Goal: Task Accomplishment & Management: Complete application form

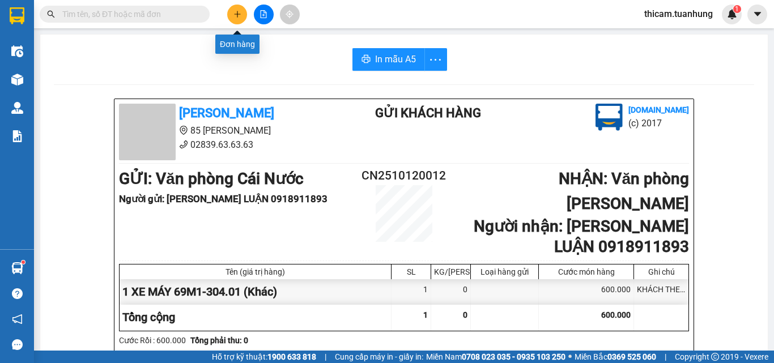
click at [238, 14] on icon "plus" at bounding box center [237, 14] width 6 height 1
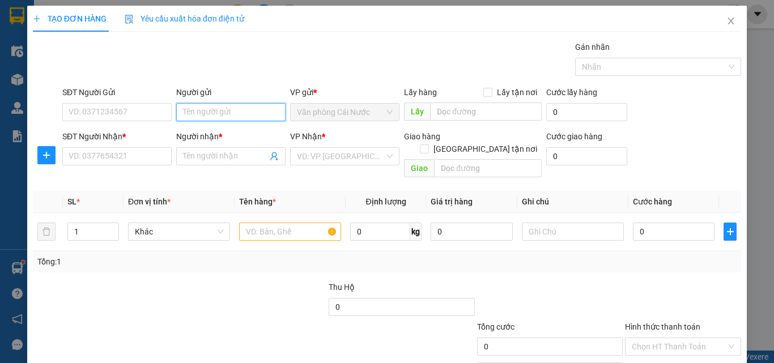
click at [197, 113] on input "Người gửi" at bounding box center [230, 112] width 109 height 18
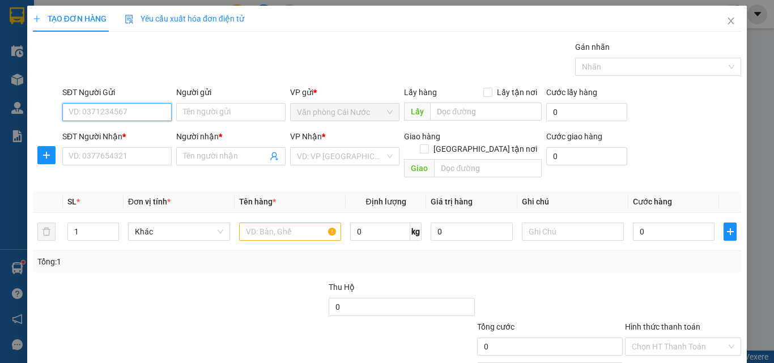
click at [101, 112] on input "SĐT Người Gửi" at bounding box center [116, 112] width 109 height 18
click at [141, 113] on input "SĐT Người Gửi" at bounding box center [116, 112] width 109 height 18
type input "0943837650"
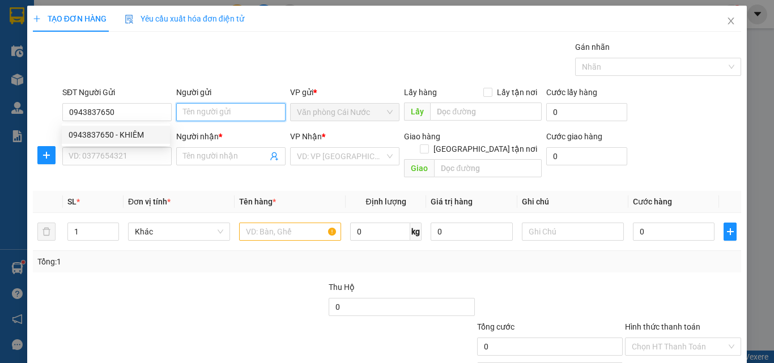
click at [226, 109] on input "Người gửi" at bounding box center [230, 112] width 109 height 18
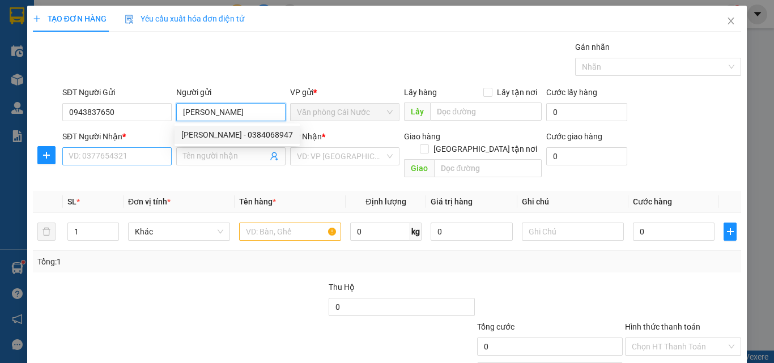
type input "[PERSON_NAME]"
click at [108, 156] on input "SĐT Người Nhận *" at bounding box center [116, 156] width 109 height 18
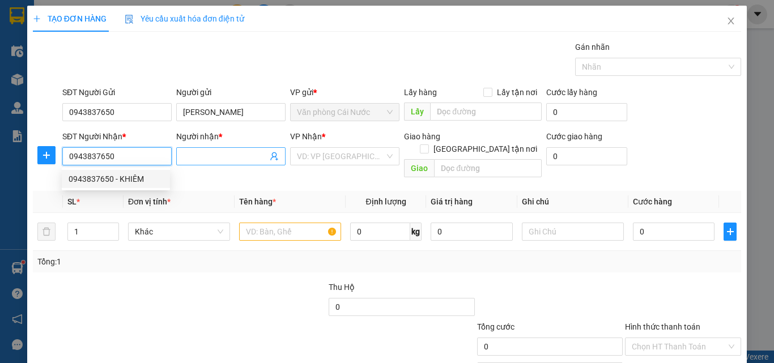
type input "0943837650"
click at [234, 160] on input "Người nhận *" at bounding box center [225, 156] width 84 height 12
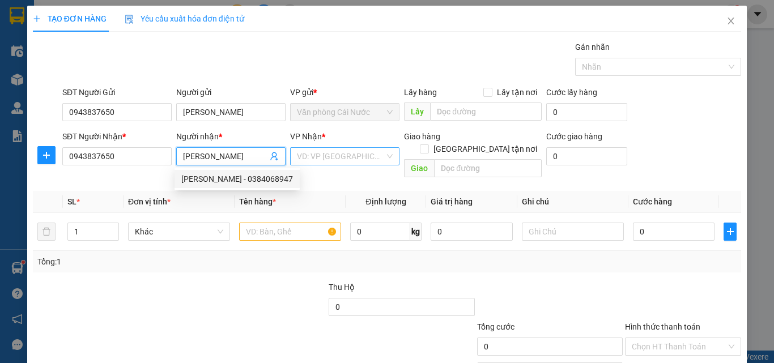
type input "[PERSON_NAME]"
click at [329, 160] on input "search" at bounding box center [341, 156] width 88 height 17
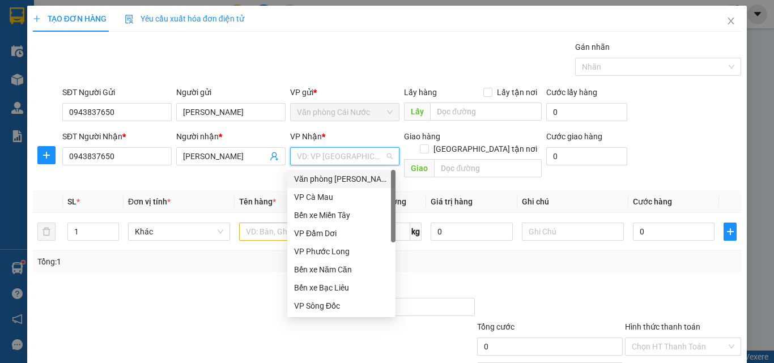
click at [336, 171] on div "Văn phòng [PERSON_NAME]" at bounding box center [341, 179] width 108 height 18
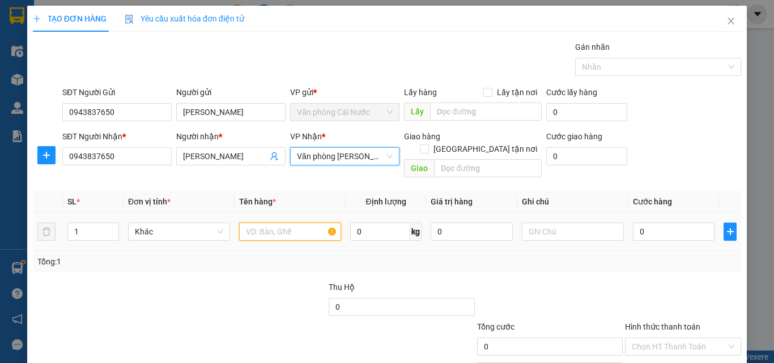
click at [256, 223] on input "text" at bounding box center [290, 232] width 102 height 18
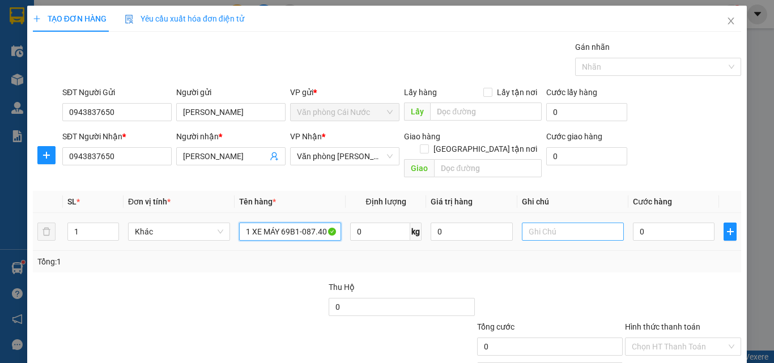
type input "1 XE MÁY 69B1-087.40"
click at [563, 223] on input "text" at bounding box center [573, 232] width 102 height 18
type input "KHÁCH THEO XE"
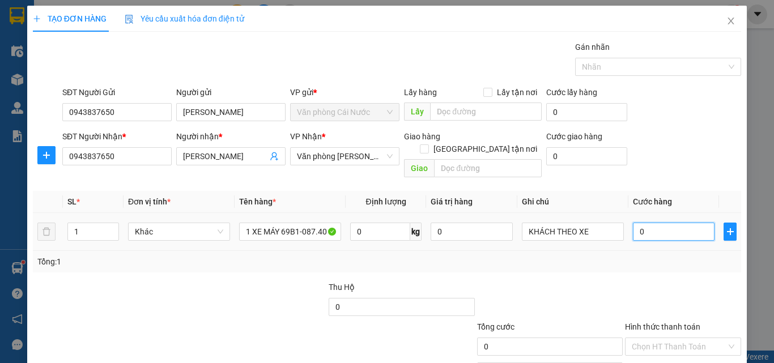
click at [648, 223] on input "0" at bounding box center [674, 232] width 82 height 18
type input "3"
type input "30"
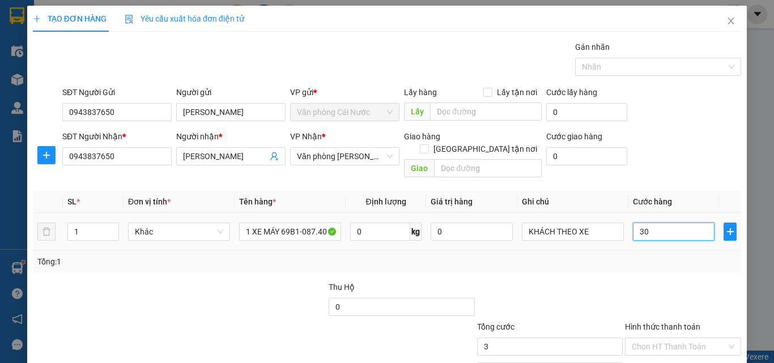
type input "30"
type input "300"
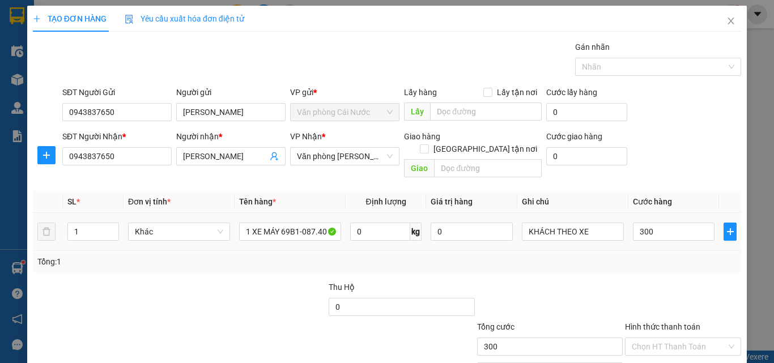
type input "300.000"
click at [642, 256] on div "Tổng: 1" at bounding box center [387, 262] width 700 height 12
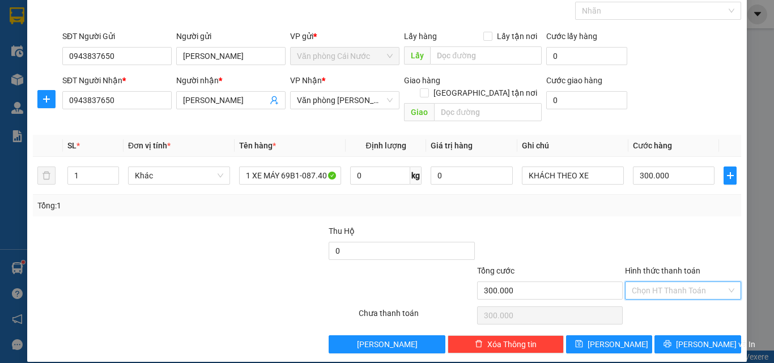
click at [672, 285] on input "Hình thức thanh toán" at bounding box center [679, 290] width 95 height 17
click at [663, 298] on div "Tại văn phòng" at bounding box center [676, 301] width 101 height 12
type input "0"
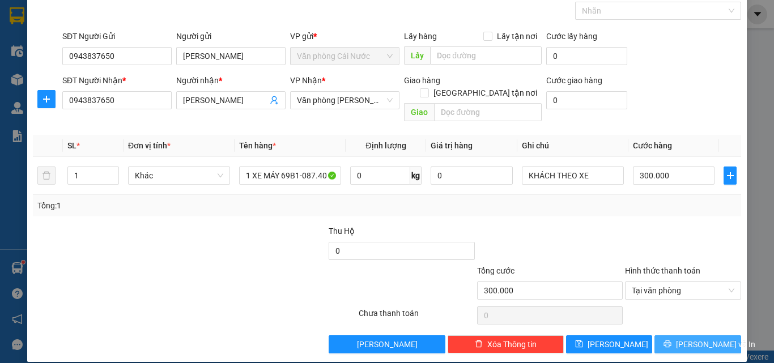
click at [696, 338] on span "[PERSON_NAME] và In" at bounding box center [715, 344] width 79 height 12
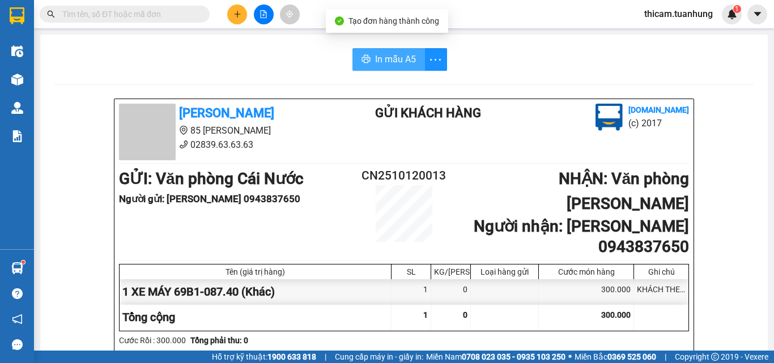
click at [382, 60] on span "In mẫu A5" at bounding box center [395, 59] width 41 height 14
click at [224, 14] on div at bounding box center [263, 15] width 85 height 20
click at [249, 19] on div at bounding box center [263, 15] width 85 height 20
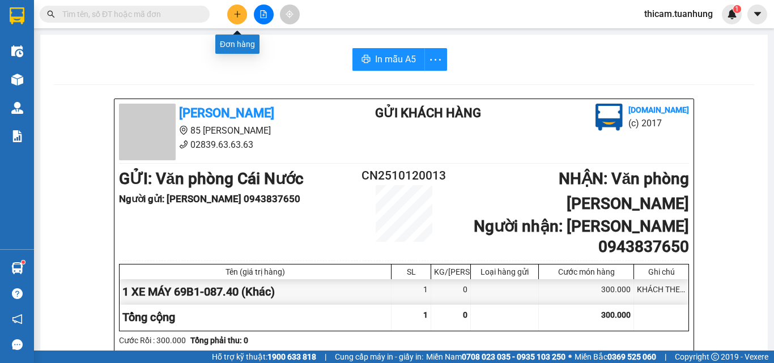
click at [239, 16] on icon "plus" at bounding box center [238, 14] width 8 height 8
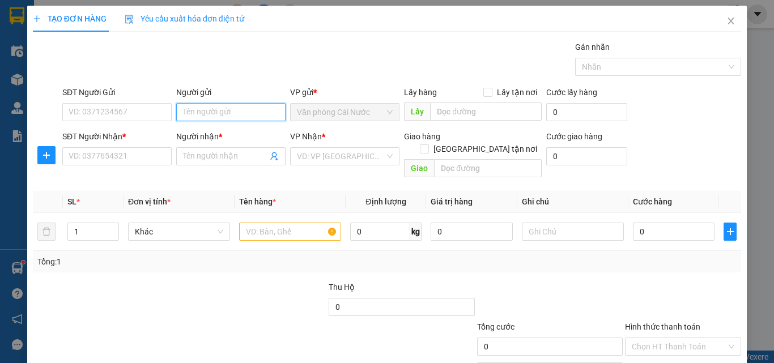
click at [214, 114] on input "Người gửi" at bounding box center [230, 112] width 109 height 18
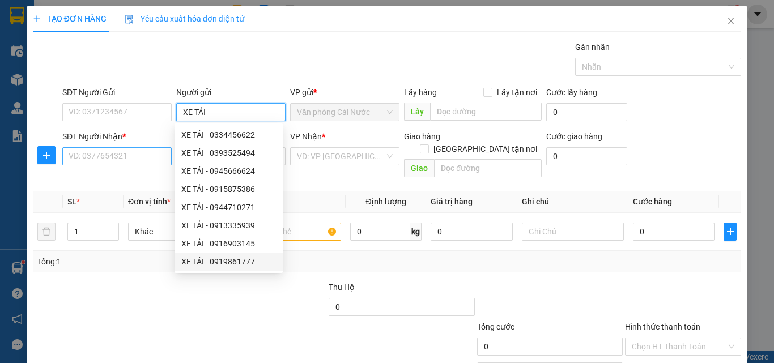
type input "XE TẢI"
click at [149, 162] on input "SĐT Người Nhận *" at bounding box center [116, 156] width 109 height 18
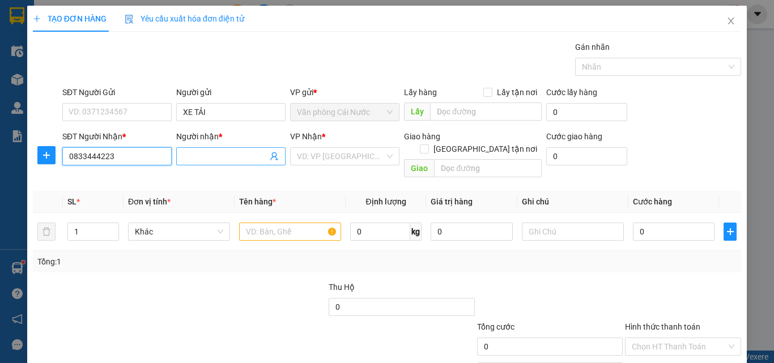
type input "0833444223"
click at [213, 152] on input "Người nhận *" at bounding box center [225, 156] width 84 height 12
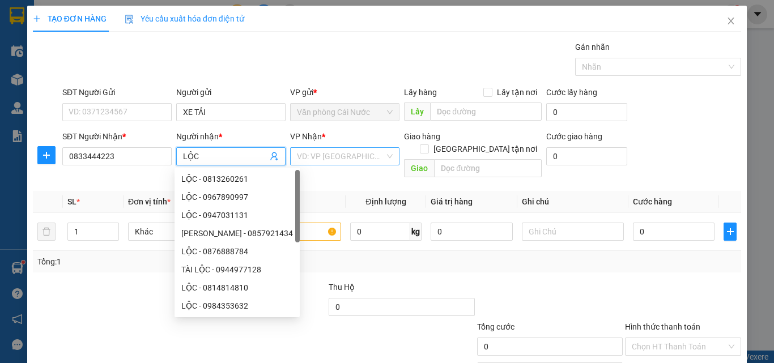
type input "LỘC"
click at [328, 158] on input "search" at bounding box center [341, 156] width 88 height 17
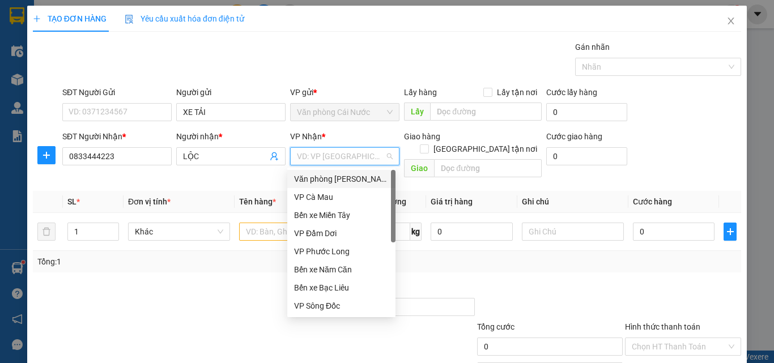
click at [325, 172] on div "Văn phòng [PERSON_NAME]" at bounding box center [341, 179] width 108 height 18
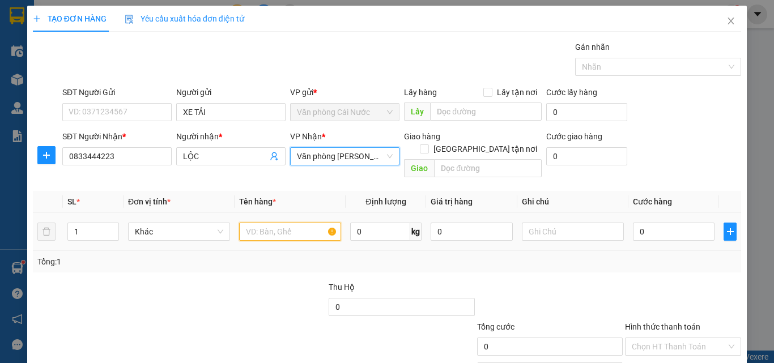
click at [257, 223] on input "text" at bounding box center [290, 232] width 102 height 18
type input "2"
click at [112, 228] on icon "up" at bounding box center [112, 229] width 3 height 2
click at [288, 223] on input "text" at bounding box center [290, 232] width 102 height 18
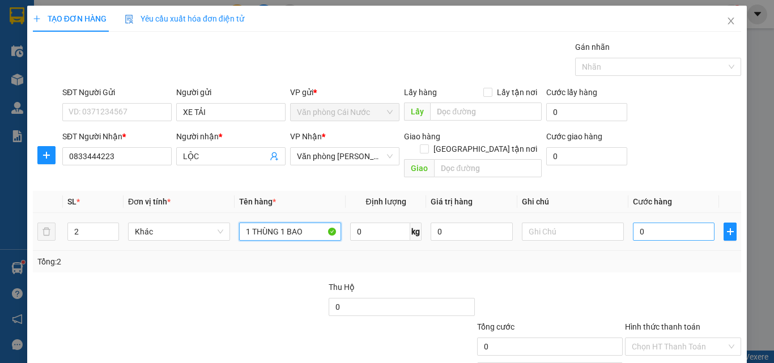
type input "1 THÙNG 1 BAO"
click at [653, 223] on input "0" at bounding box center [674, 232] width 82 height 18
type input "4"
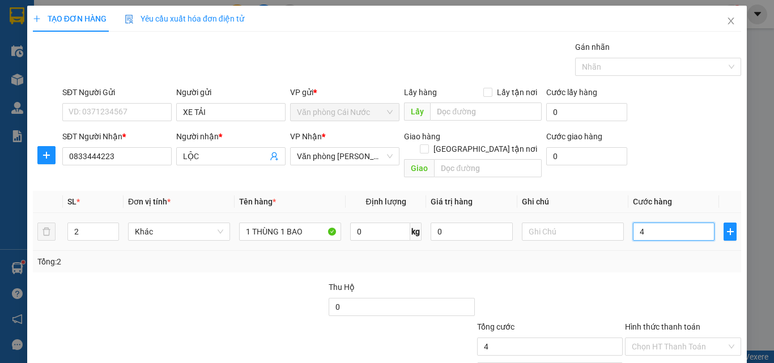
type input "0"
type input "01"
type input "1"
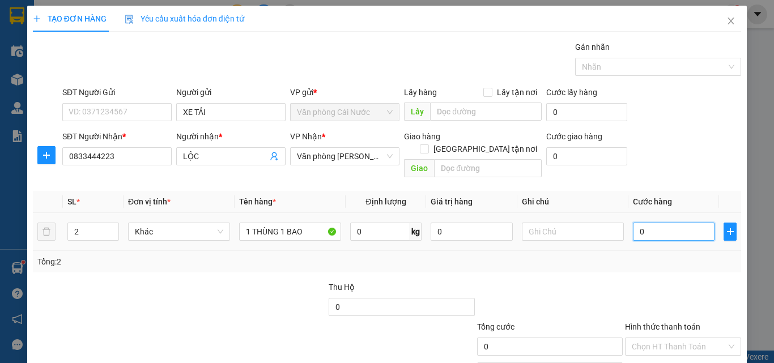
type input "1"
type input "010"
type input "10"
type input "0.100"
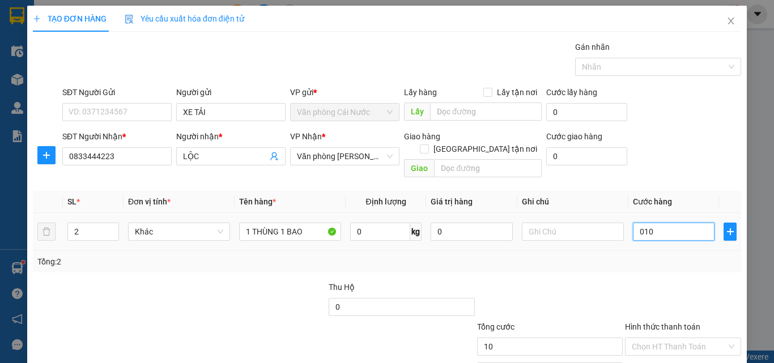
type input "100"
type input "100.000"
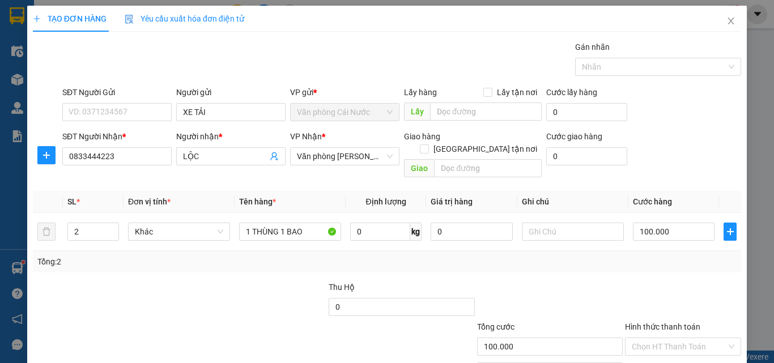
click at [594, 256] on div "Tổng: 2" at bounding box center [387, 262] width 700 height 12
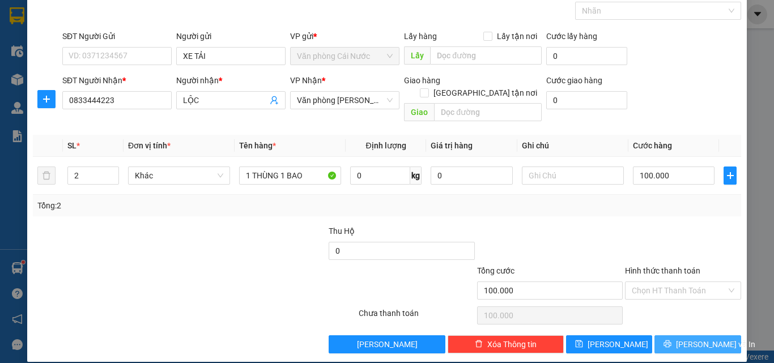
click at [692, 338] on span "[PERSON_NAME] và In" at bounding box center [715, 344] width 79 height 12
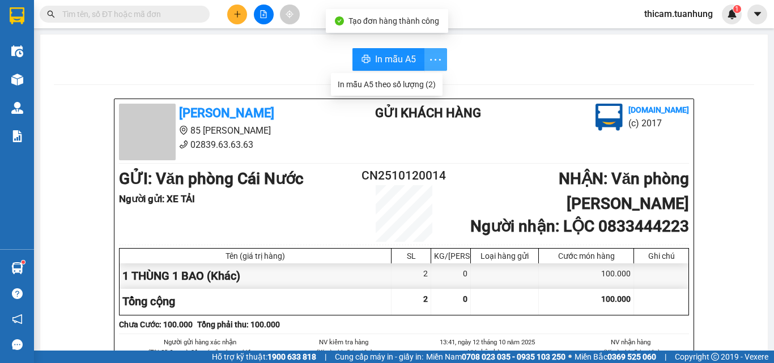
click at [429, 59] on icon "more" at bounding box center [436, 60] width 14 height 14
click at [379, 84] on div "In mẫu A5 theo số lượng (2)" at bounding box center [387, 84] width 98 height 12
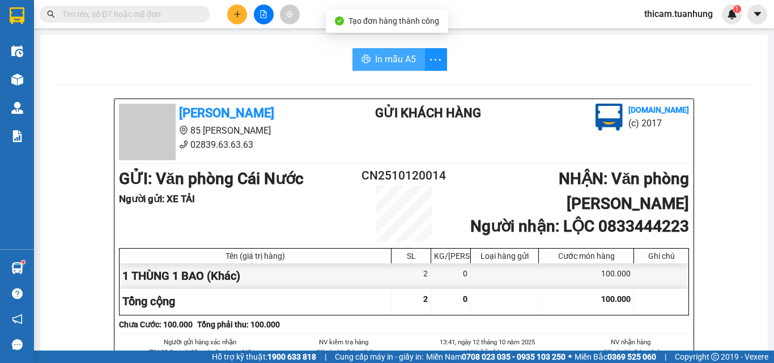
click at [388, 63] on span "In mẫu A5" at bounding box center [395, 59] width 41 height 14
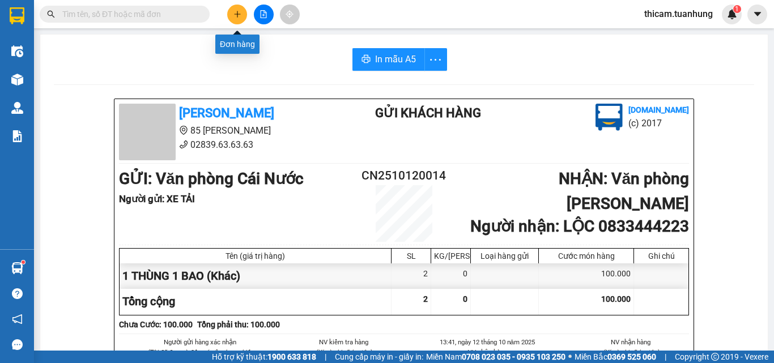
click at [235, 19] on button at bounding box center [237, 15] width 20 height 20
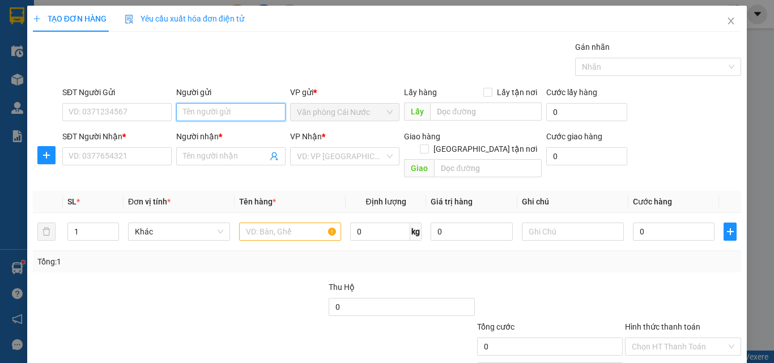
click at [190, 113] on input "Người gửi" at bounding box center [230, 112] width 109 height 18
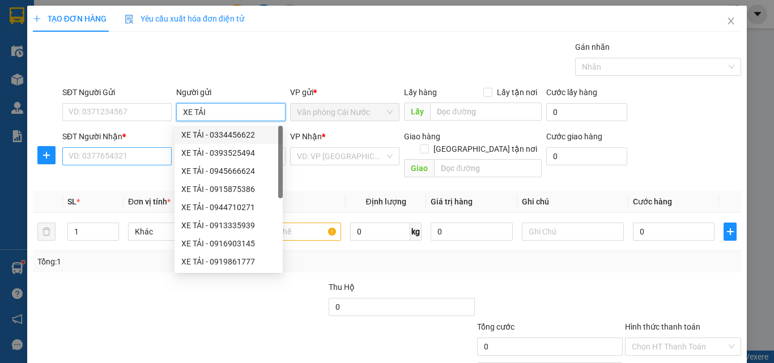
type input "XE TẢI"
click at [142, 149] on input "SĐT Người Nhận *" at bounding box center [116, 156] width 109 height 18
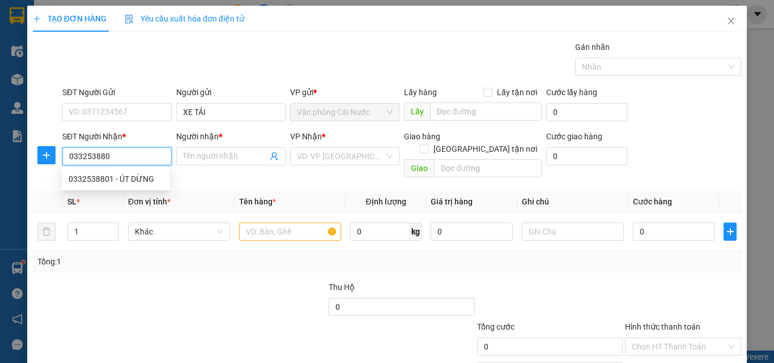
type input "0332538801"
click at [137, 181] on div "0332538801 - ÚT DỪNG" at bounding box center [116, 179] width 95 height 12
type input "ÚT DỪNG"
type input "0332538801"
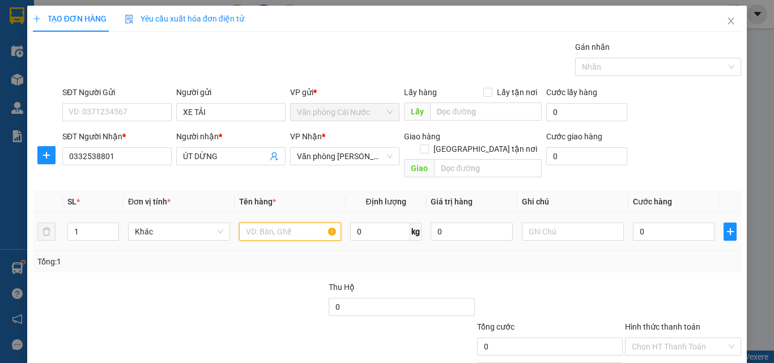
click at [290, 223] on input "text" at bounding box center [290, 232] width 102 height 18
type input "1 THÙNG"
drag, startPoint x: 696, startPoint y: 214, endPoint x: 683, endPoint y: 217, distance: 13.8
click at [694, 223] on input "0" at bounding box center [674, 232] width 82 height 18
type input "7"
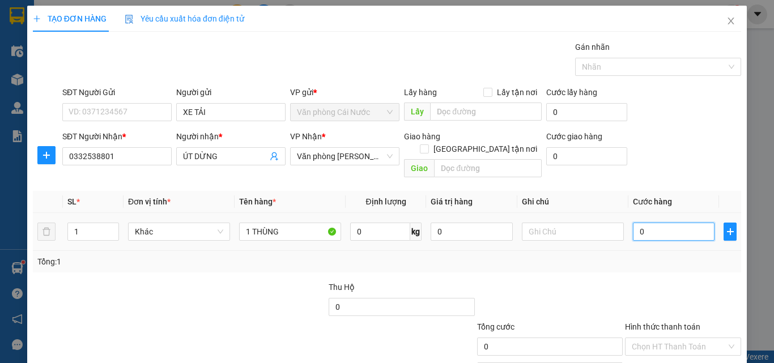
type input "7"
type input "70"
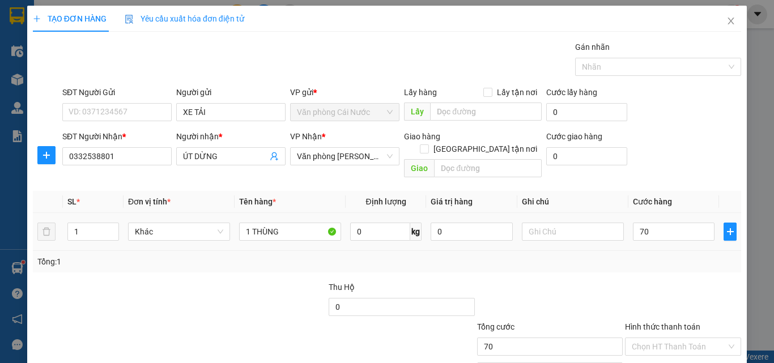
type input "70.000"
click at [680, 282] on div at bounding box center [683, 301] width 118 height 40
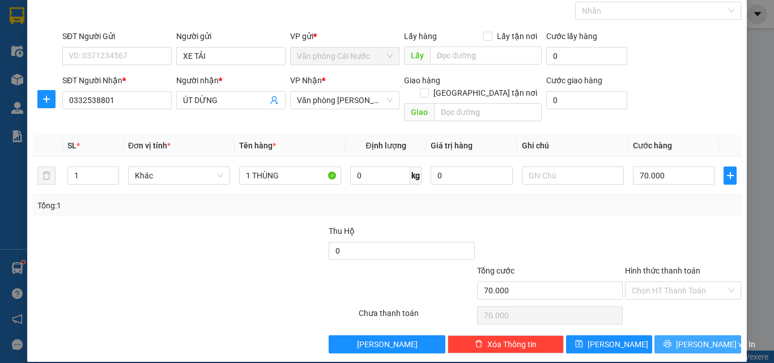
click at [694, 338] on span "[PERSON_NAME] và In" at bounding box center [715, 344] width 79 height 12
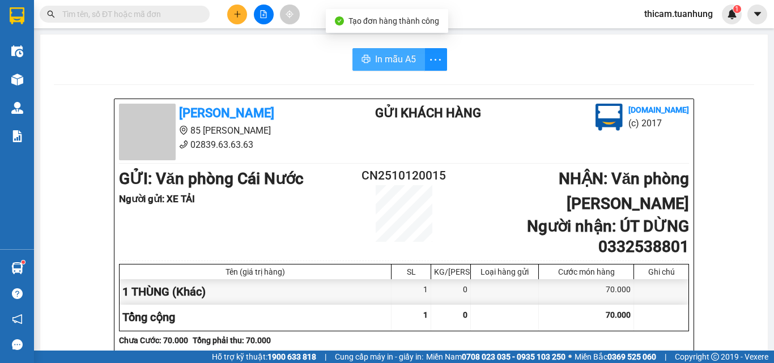
click at [388, 62] on span "In mẫu A5" at bounding box center [395, 59] width 41 height 14
click at [239, 13] on icon "plus" at bounding box center [238, 14] width 8 height 8
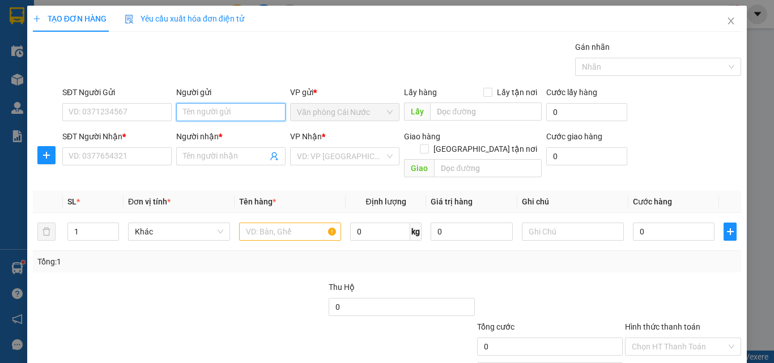
click at [210, 107] on input "Người gửi" at bounding box center [230, 112] width 109 height 18
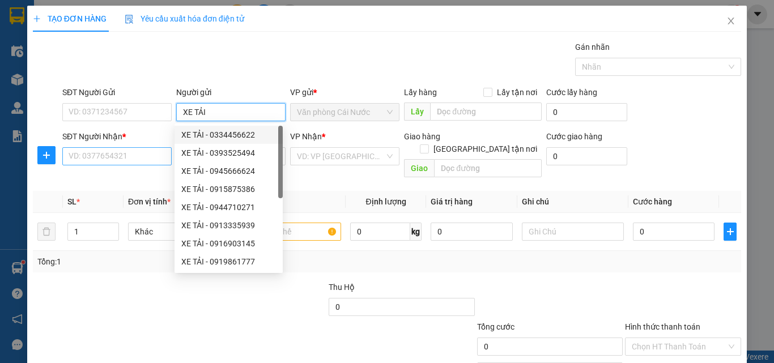
type input "XE TẢI"
click at [107, 162] on input "SĐT Người Nhận *" at bounding box center [116, 156] width 109 height 18
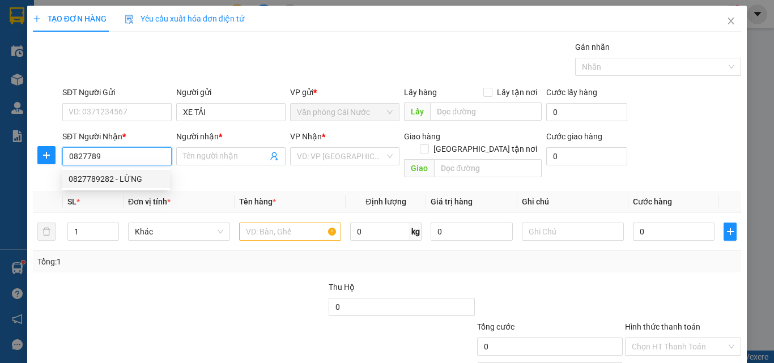
click at [109, 182] on div "0827789282 - LỪNG" at bounding box center [116, 179] width 95 height 12
type input "0827789282"
type input "LỪNG"
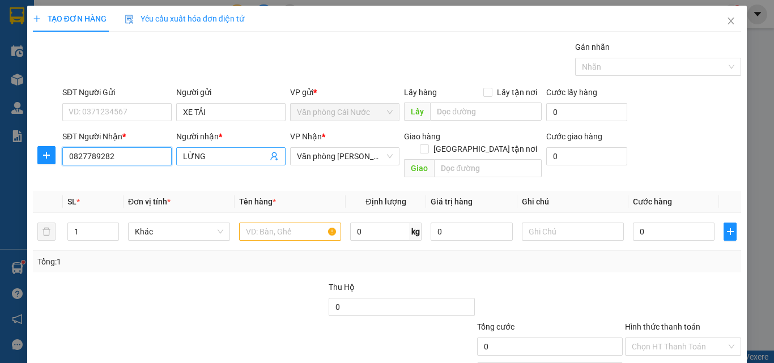
type input "0827789282"
click at [209, 155] on input "LỪNG" at bounding box center [225, 156] width 84 height 12
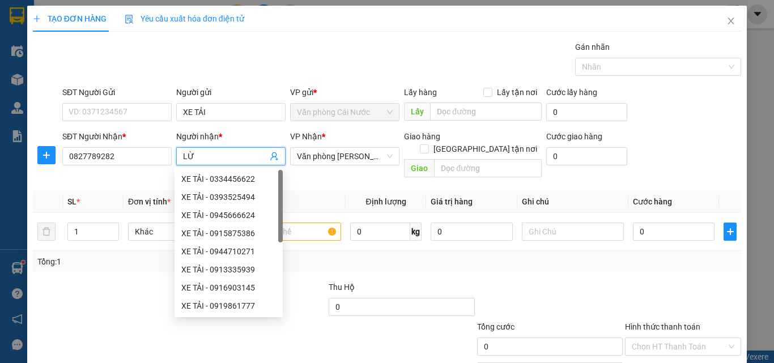
type input "L"
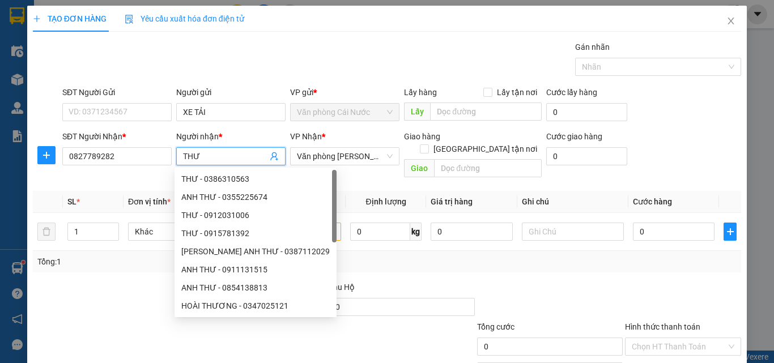
type input "THƯ"
click at [401, 171] on div "Transit Pickup Surcharge Ids Transit Deliver Surcharge Ids Transit Deliver Surc…" at bounding box center [387, 225] width 709 height 369
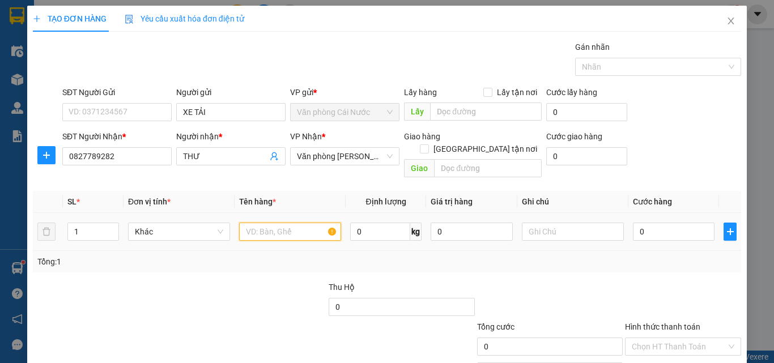
click at [321, 223] on input "text" at bounding box center [290, 232] width 102 height 18
type input "1 THÙNG"
click at [666, 223] on input "0" at bounding box center [674, 232] width 82 height 18
type input "4"
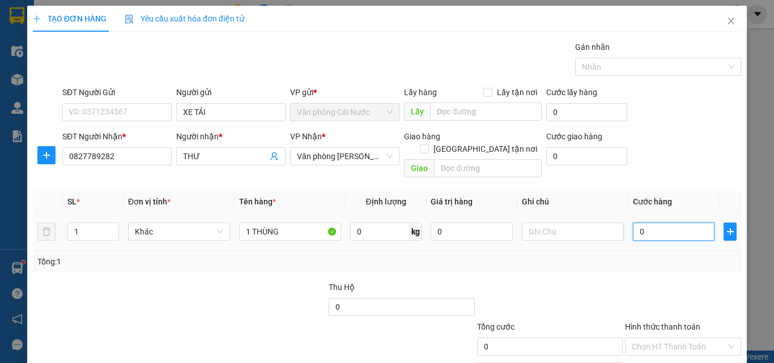
type input "4"
type input "40"
type input "40.000"
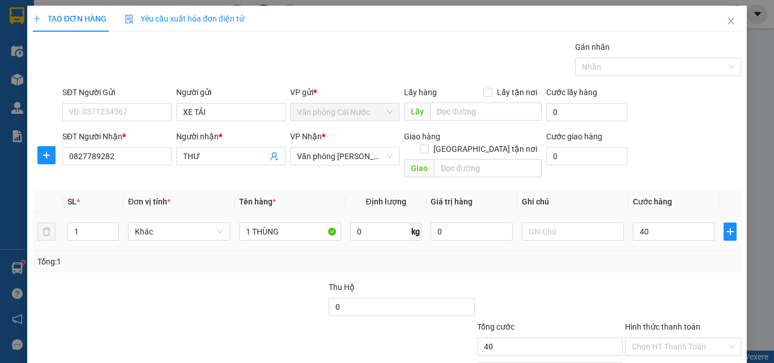
type input "40.000"
click at [668, 233] on td "40.000" at bounding box center [674, 232] width 91 height 38
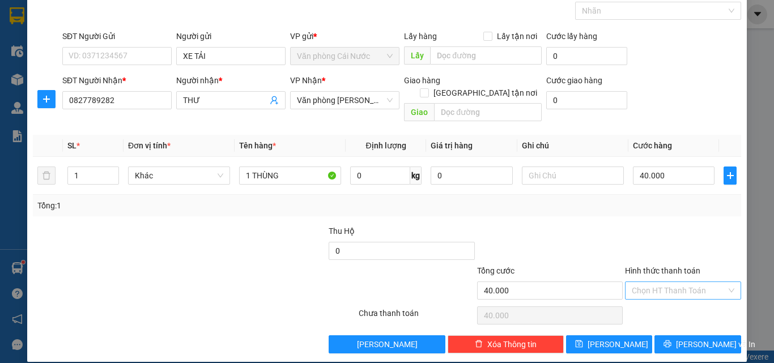
click at [653, 282] on input "Hình thức thanh toán" at bounding box center [679, 290] width 95 height 17
click at [655, 300] on div "Tại văn phòng" at bounding box center [676, 301] width 101 height 12
type input "0"
drag, startPoint x: 690, startPoint y: 334, endPoint x: 686, endPoint y: 316, distance: 18.0
click at [689, 338] on span "[PERSON_NAME] và In" at bounding box center [715, 344] width 79 height 12
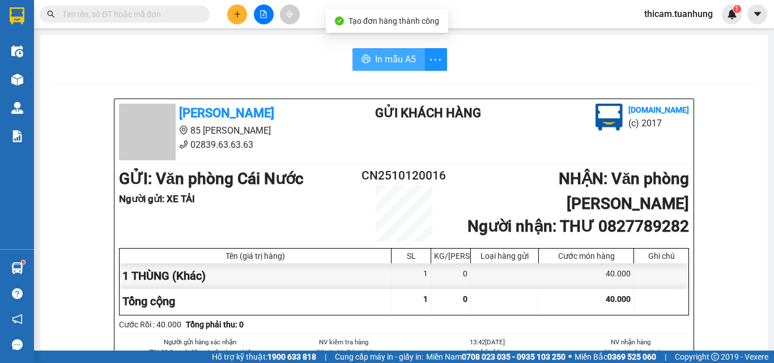
click at [385, 55] on span "In mẫu A5" at bounding box center [395, 59] width 41 height 14
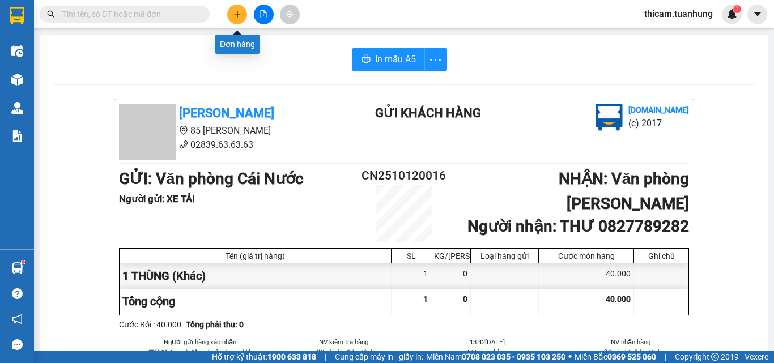
click at [230, 12] on button at bounding box center [237, 15] width 20 height 20
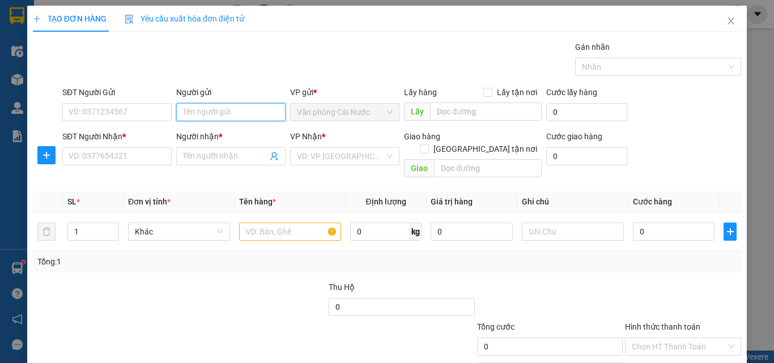
click at [213, 111] on input "Người gửi" at bounding box center [230, 112] width 109 height 18
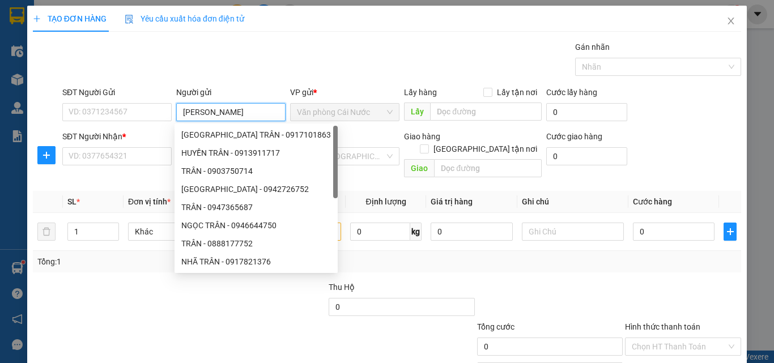
type input "[PERSON_NAME]"
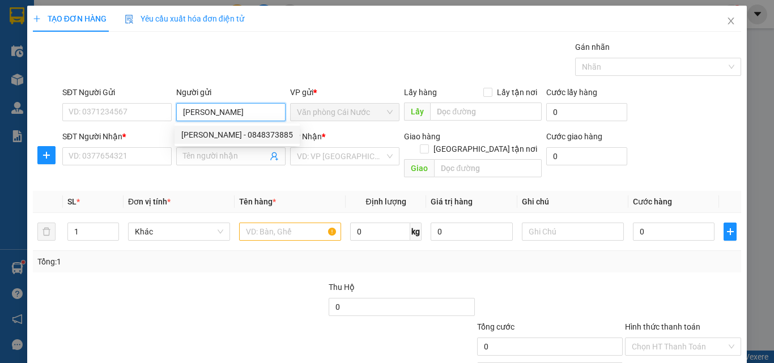
click at [205, 132] on div "[PERSON_NAME] - 0848373885" at bounding box center [237, 135] width 112 height 12
type input "0848373885"
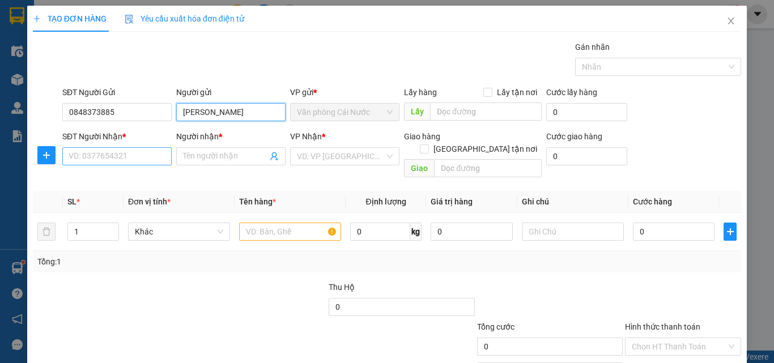
type input "[PERSON_NAME]"
click at [138, 161] on input "SĐT Người Nhận *" at bounding box center [116, 156] width 109 height 18
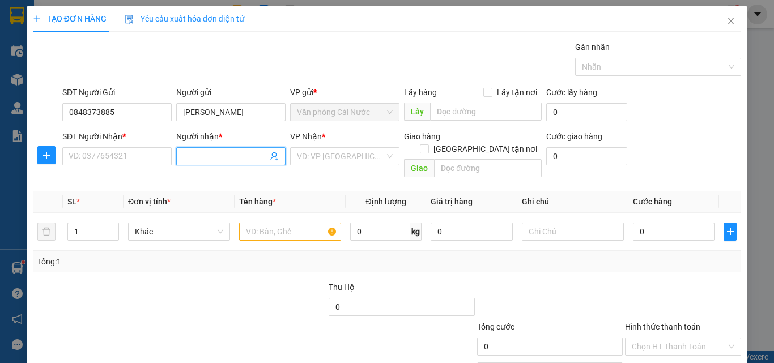
click at [198, 159] on input "Người nhận *" at bounding box center [225, 156] width 84 height 12
click at [209, 180] on div "[PERSON_NAME] - 0848373885" at bounding box center [237, 179] width 112 height 12
type input "0848373885"
type input "[PERSON_NAME]"
click at [342, 162] on input "search" at bounding box center [341, 156] width 88 height 17
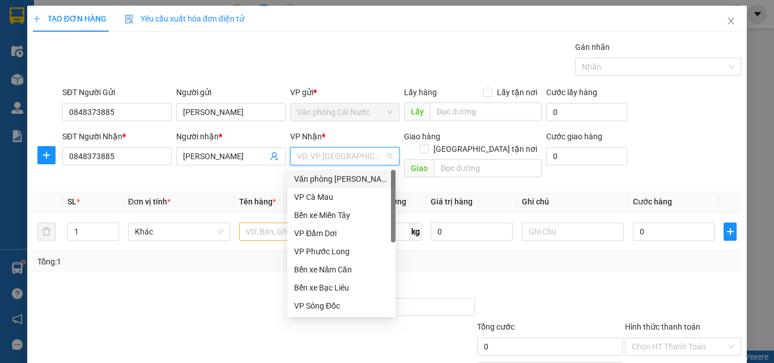
click at [341, 177] on div "Văn phòng [PERSON_NAME]" at bounding box center [341, 179] width 95 height 12
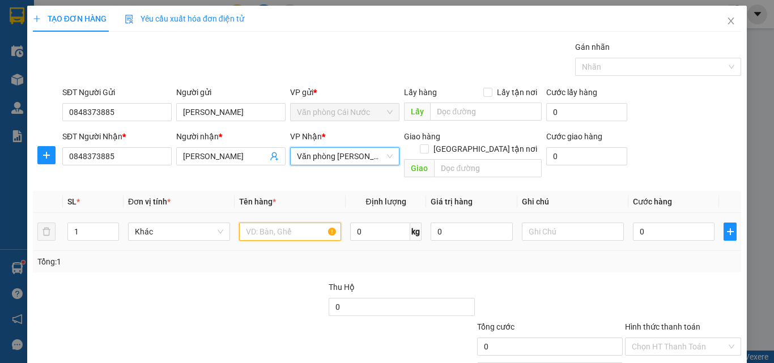
click at [285, 225] on input "text" at bounding box center [290, 232] width 102 height 18
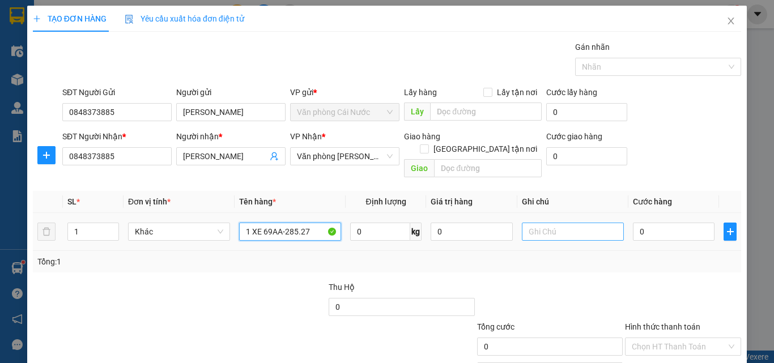
type input "1 XE 69AA-285.27"
click at [574, 223] on input "text" at bounding box center [573, 232] width 102 height 18
type input "KHÁCH THEO XE"
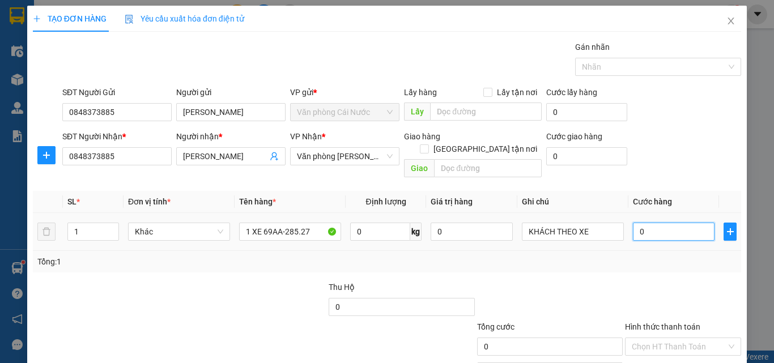
click at [651, 223] on input "0" at bounding box center [674, 232] width 82 height 18
type input "04"
type input "4"
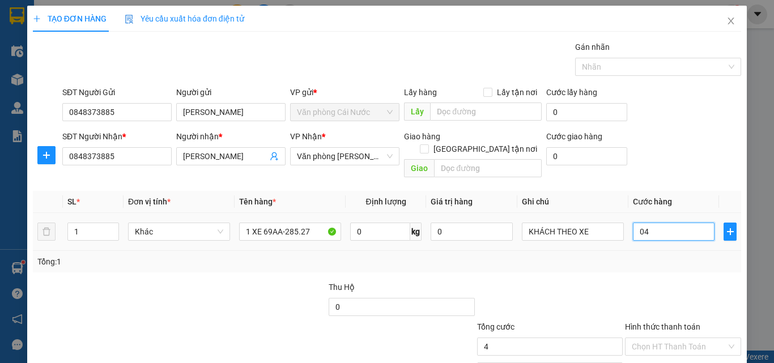
type input "040"
type input "40"
type input "0.400"
type input "400"
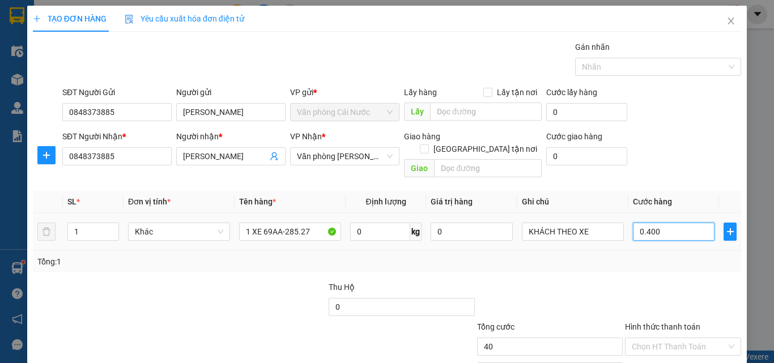
type input "400"
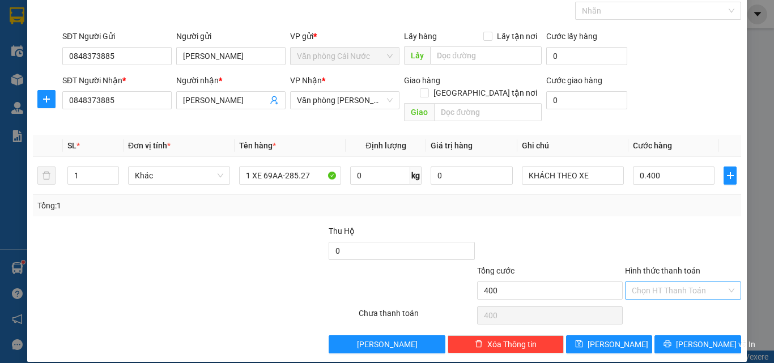
type input "400.000"
click at [654, 282] on input "Hình thức thanh toán" at bounding box center [679, 290] width 95 height 17
click at [650, 299] on div "Tại văn phòng" at bounding box center [676, 301] width 101 height 12
type input "0"
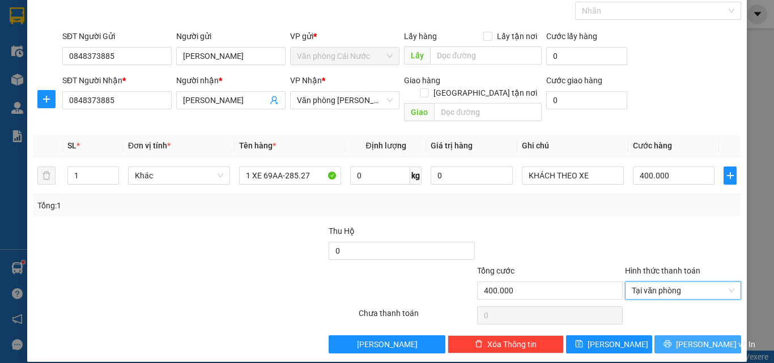
drag, startPoint x: 668, startPoint y: 326, endPoint x: 268, endPoint y: 266, distance: 404.1
click at [665, 336] on button "[PERSON_NAME] và In" at bounding box center [698, 345] width 87 height 18
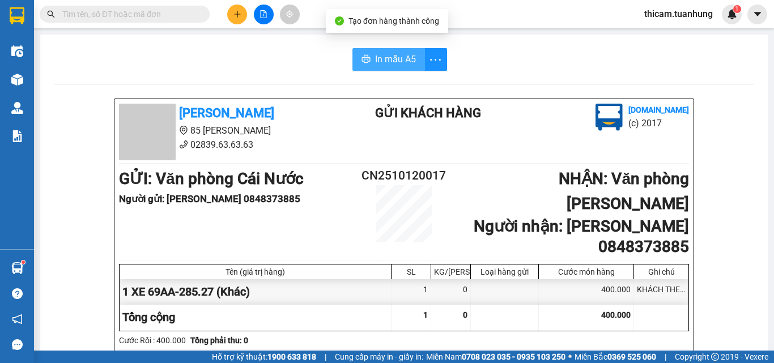
click at [378, 68] on button "In mẫu A5" at bounding box center [389, 59] width 73 height 23
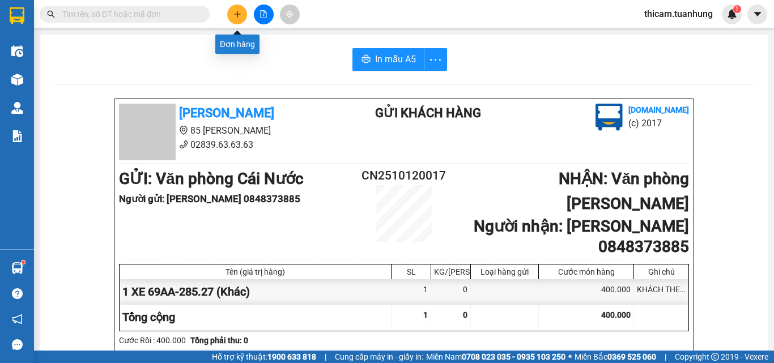
click at [230, 18] on button at bounding box center [237, 15] width 20 height 20
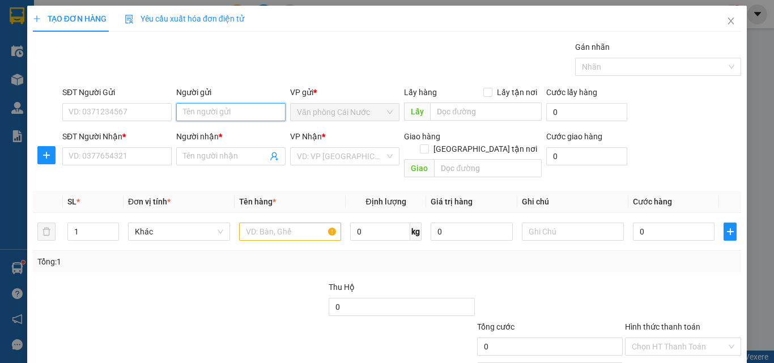
click at [202, 112] on input "Người gửi" at bounding box center [230, 112] width 109 height 18
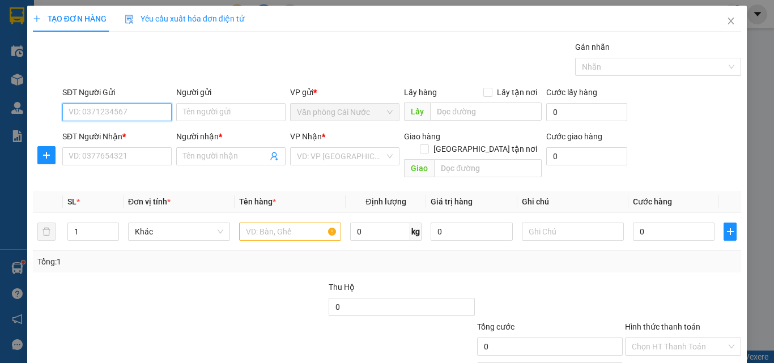
click at [139, 112] on input "SĐT Người Gửi" at bounding box center [116, 112] width 109 height 18
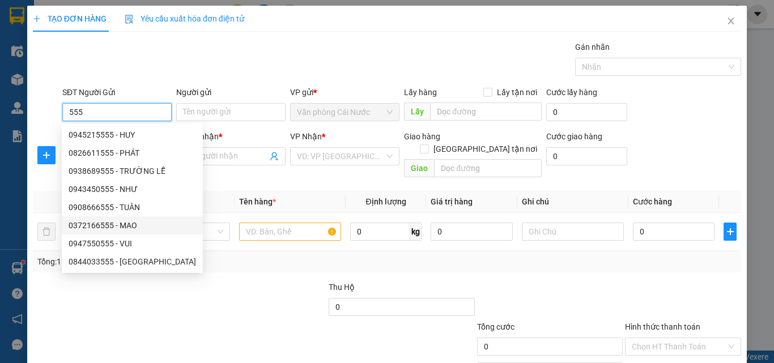
click at [123, 225] on div "0372166555 - MAO" at bounding box center [133, 225] width 128 height 12
type input "0372166555"
type input "MAO"
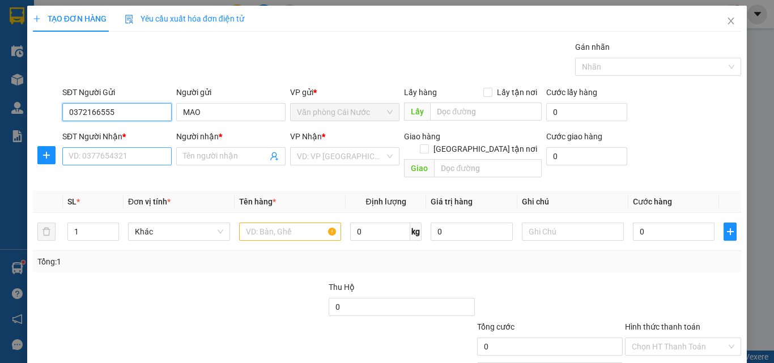
type input "0372166555"
click at [135, 161] on input "SĐT Người Nhận *" at bounding box center [116, 156] width 109 height 18
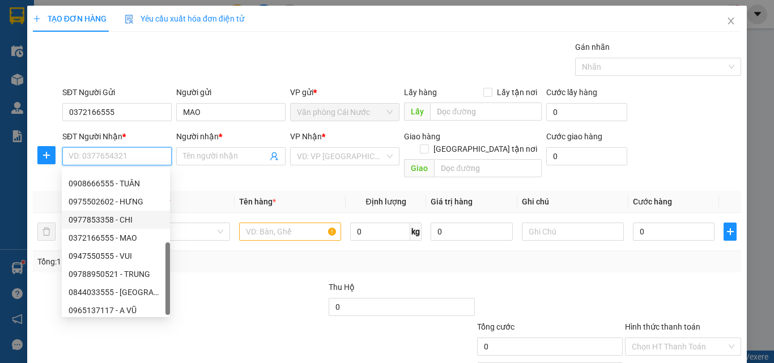
scroll to position [163, 0]
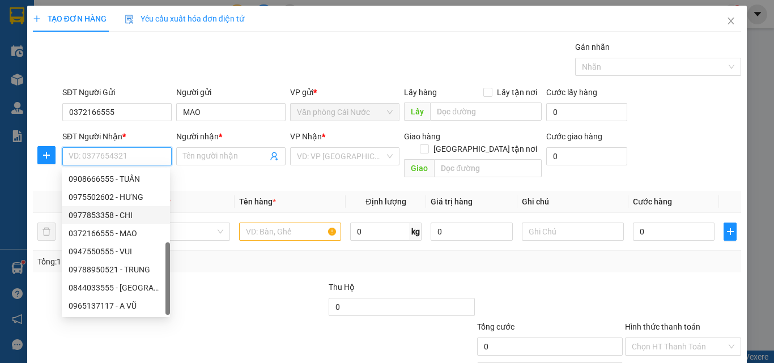
click at [123, 213] on div "0977853358 - CHI" at bounding box center [116, 215] width 95 height 12
type input "0977853358"
type input "CHI"
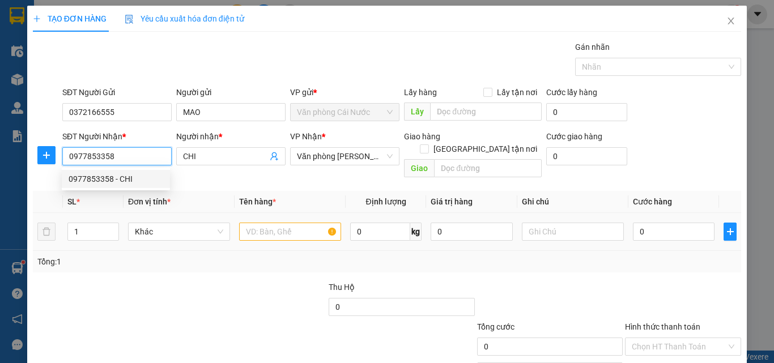
scroll to position [0, 0]
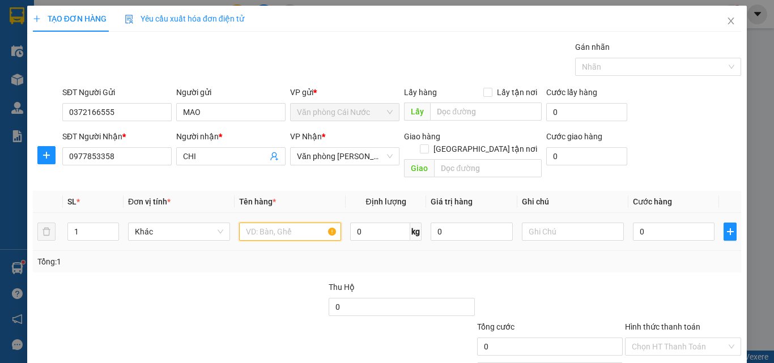
click at [290, 223] on input "text" at bounding box center [290, 232] width 102 height 18
type input "1"
click at [87, 223] on input "1" at bounding box center [93, 231] width 50 height 17
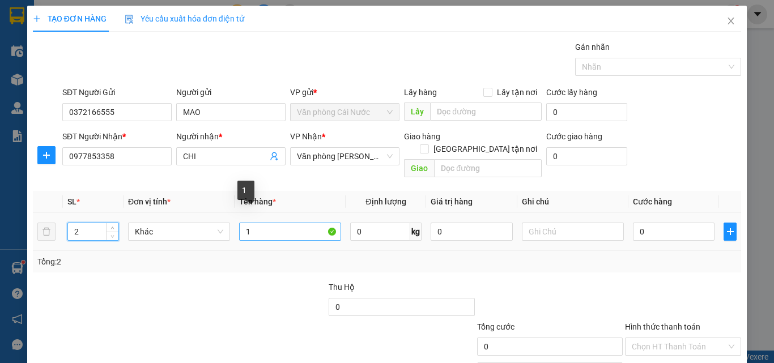
type input "2"
click at [299, 223] on input "1" at bounding box center [290, 232] width 102 height 18
type input "1"
click at [299, 223] on input "2 BAO" at bounding box center [290, 232] width 102 height 18
type input "2 BAO"
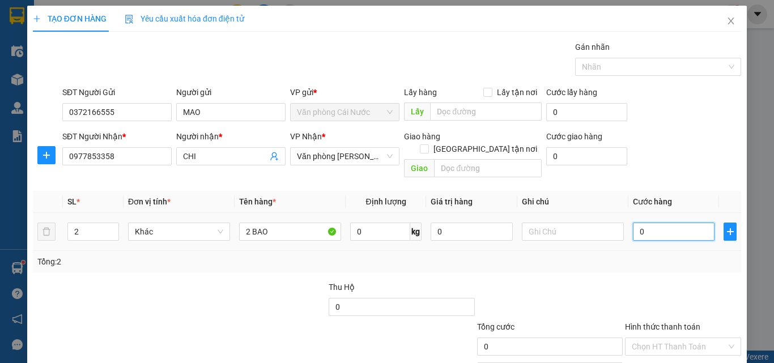
click at [675, 223] on input "0" at bounding box center [674, 232] width 82 height 18
type input "2"
type input "0"
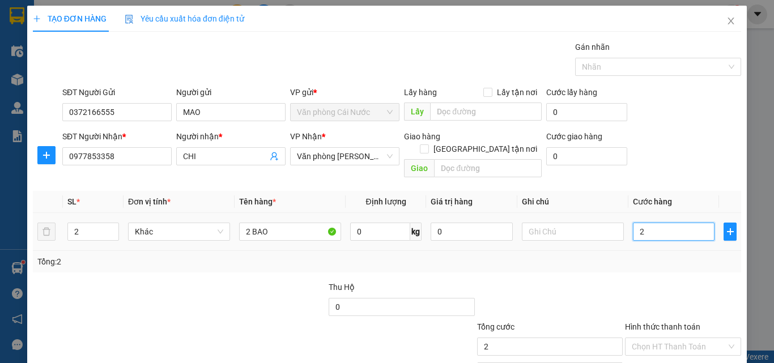
type input "0"
type input "01"
type input "1"
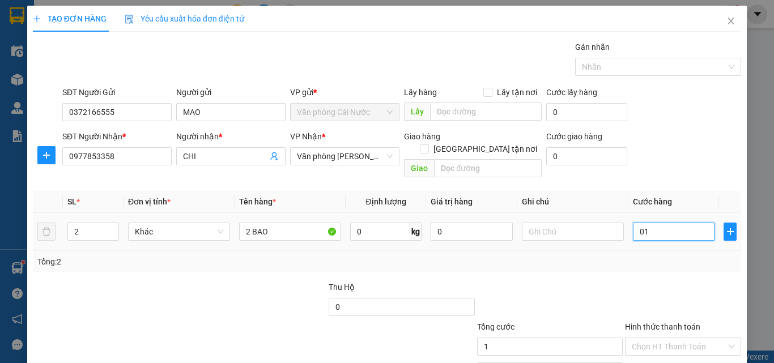
type input "012"
type input "12"
type input "0.120"
type input "120"
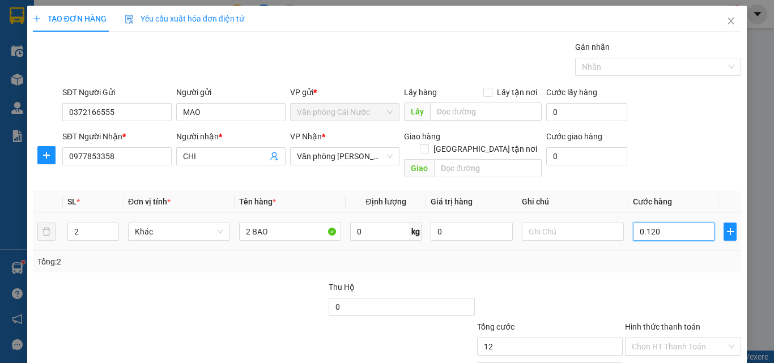
type input "120"
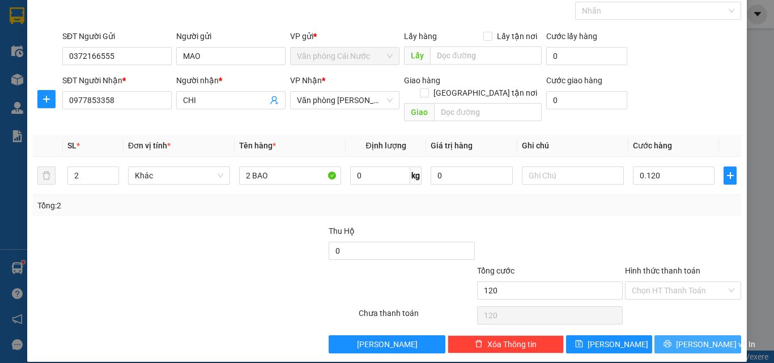
type input "120.000"
click at [655, 336] on button "[PERSON_NAME] và In" at bounding box center [698, 345] width 87 height 18
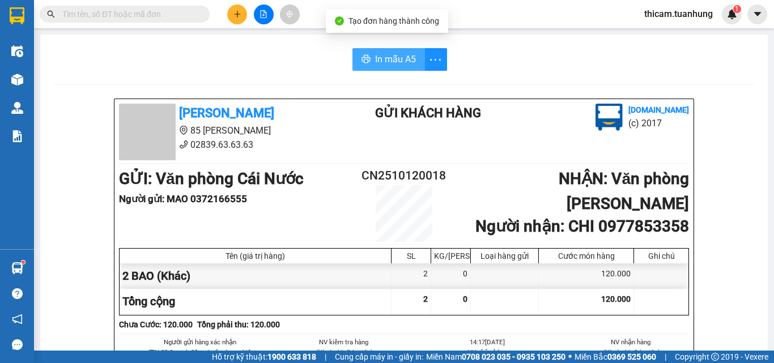
click at [399, 57] on span "In mẫu A5" at bounding box center [395, 59] width 41 height 14
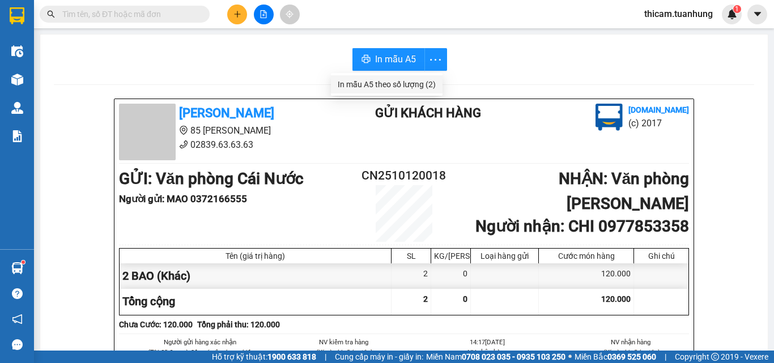
click at [404, 84] on div "In mẫu A5 theo số lượng (2)" at bounding box center [387, 84] width 98 height 12
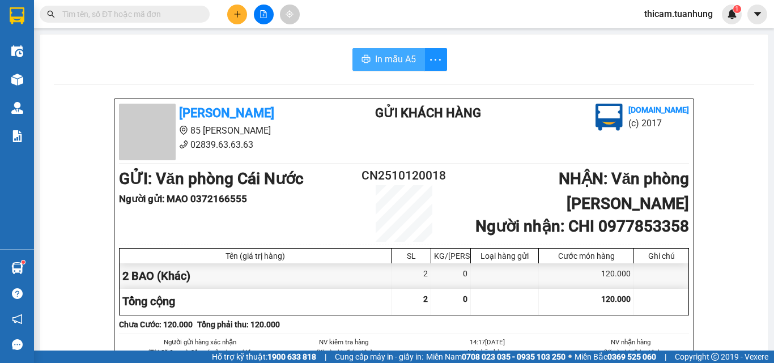
click at [402, 58] on span "In mẫu A5" at bounding box center [395, 59] width 41 height 14
